Goal: Task Accomplishment & Management: Manage account settings

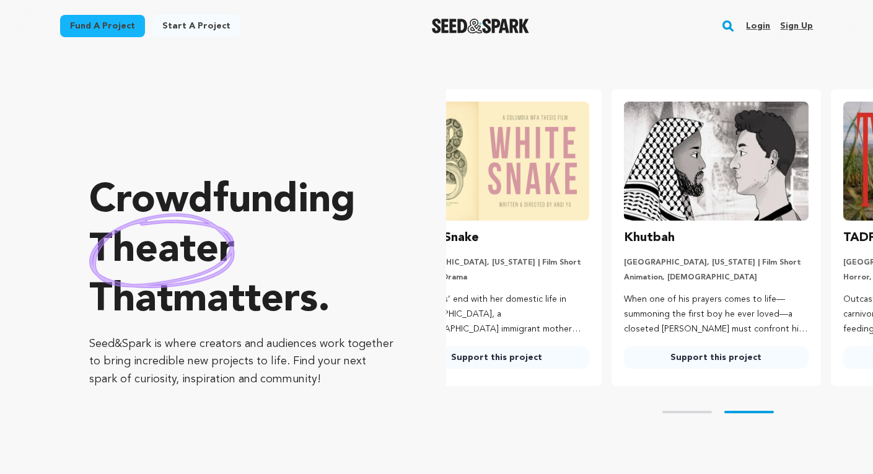
scroll to position [0, 229]
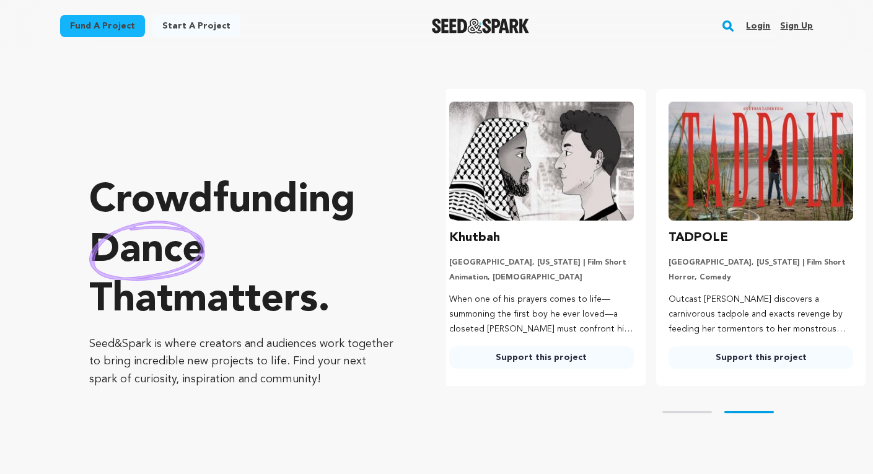
click at [795, 24] on link "Sign up" at bounding box center [796, 26] width 33 height 20
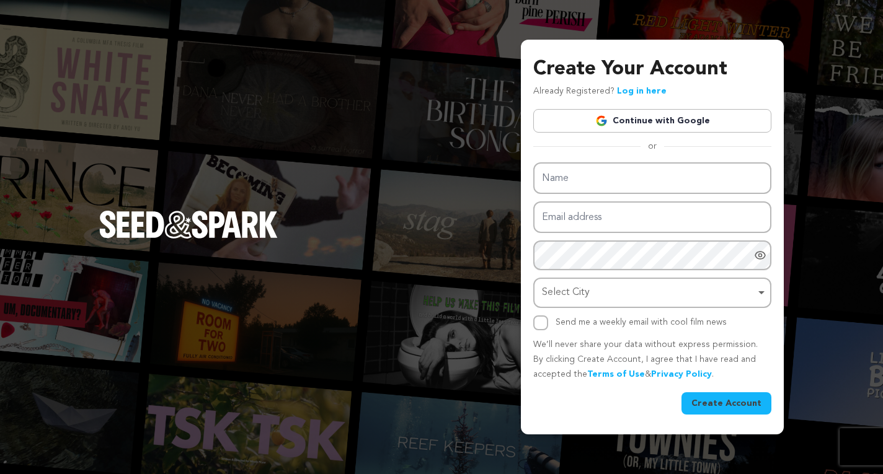
click at [623, 123] on link "Continue with Google" at bounding box center [652, 121] width 238 height 24
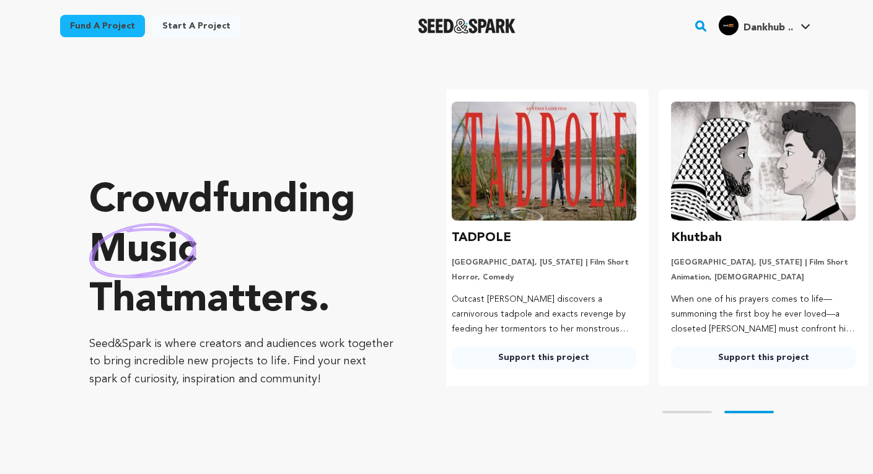
scroll to position [0, 229]
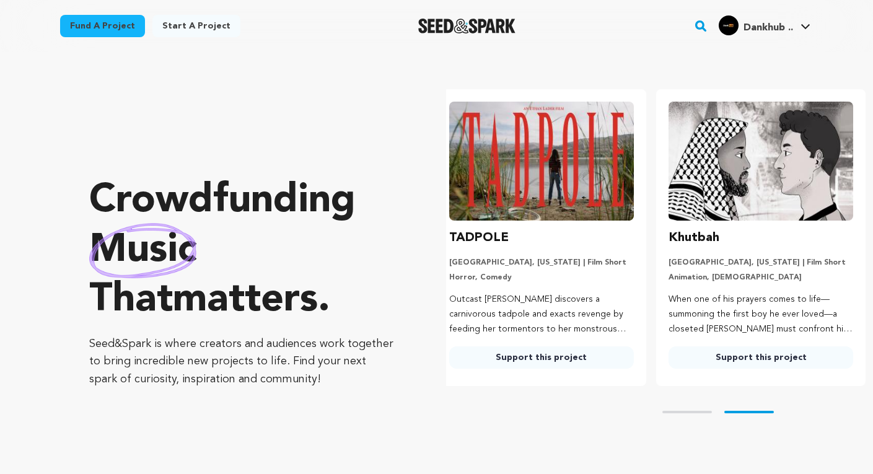
click at [747, 24] on span "Dankhub .." at bounding box center [769, 28] width 50 height 10
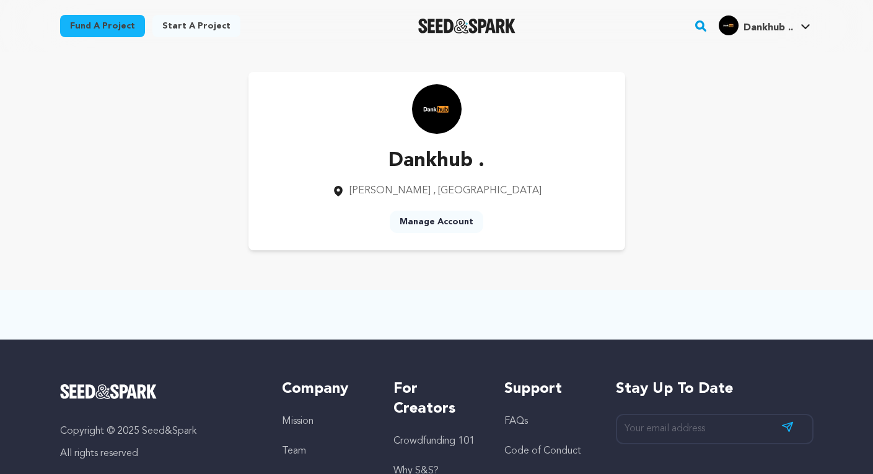
click at [431, 221] on link "Manage Account" at bounding box center [437, 222] width 94 height 22
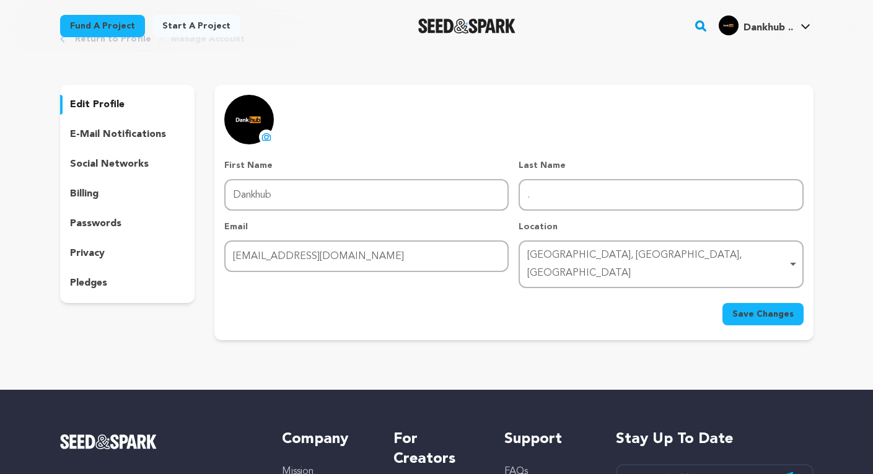
scroll to position [62, 0]
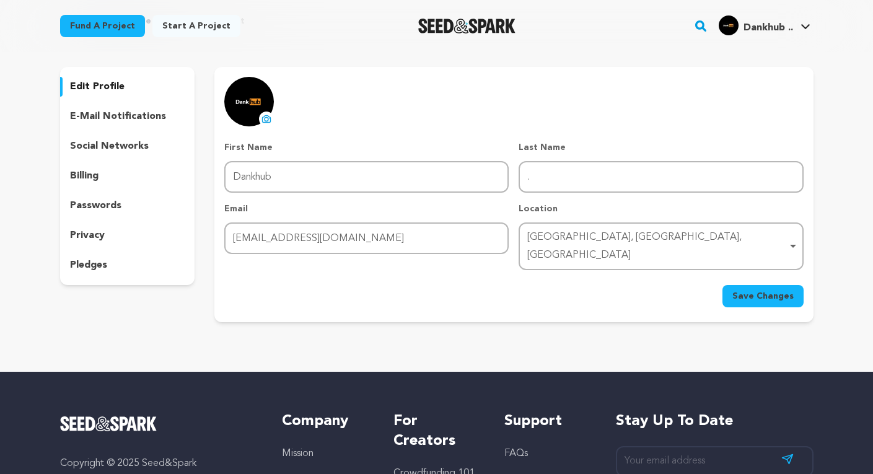
click at [121, 141] on p "social networks" at bounding box center [109, 146] width 79 height 15
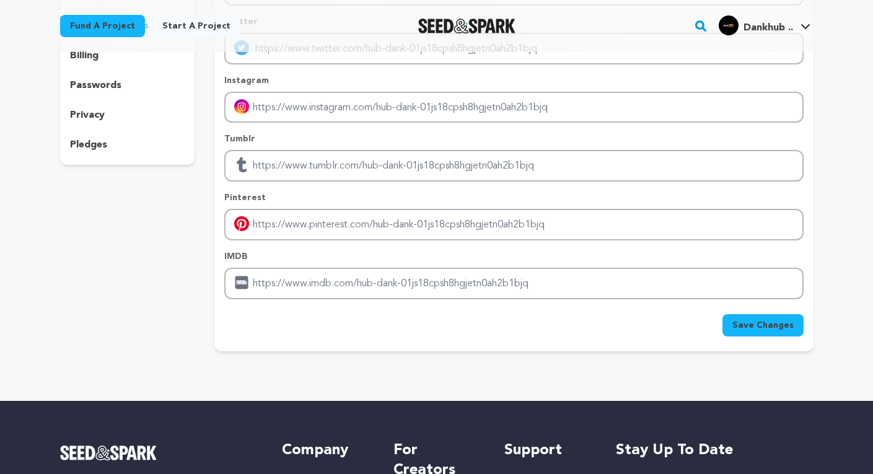
scroll to position [124, 0]
